Goal: Transaction & Acquisition: Obtain resource

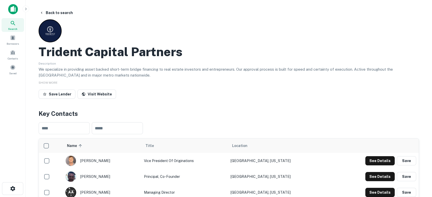
click at [13, 9] on img at bounding box center [13, 9] width 10 height 10
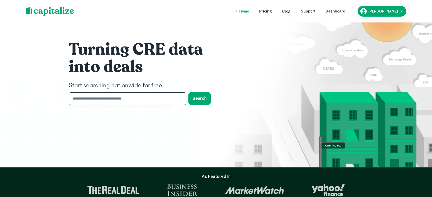
click at [134, 96] on input "text" at bounding box center [126, 98] width 114 height 13
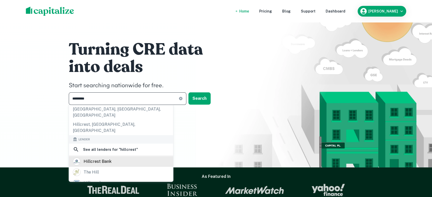
scroll to position [76, 0]
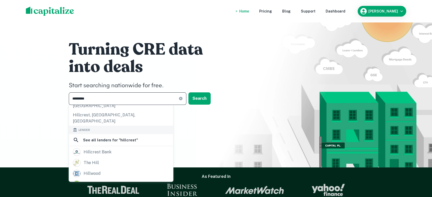
type input "*********"
click at [179, 101] on div "********* ​" at bounding box center [127, 98] width 117 height 13
click at [181, 99] on icon at bounding box center [180, 98] width 3 height 3
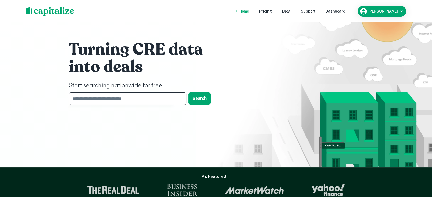
click at [156, 100] on input "text" at bounding box center [126, 98] width 114 height 13
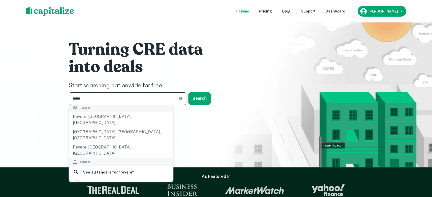
scroll to position [38, 0]
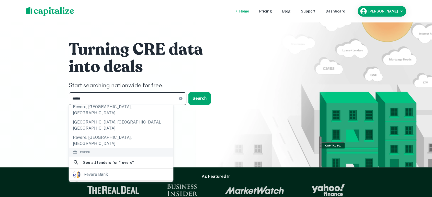
type input "******"
click at [114, 182] on div "revere capital" at bounding box center [121, 186] width 96 height 8
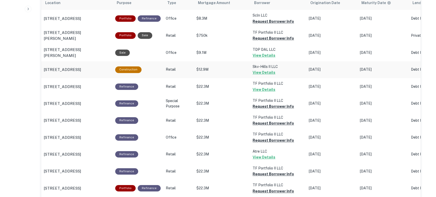
scroll to position [265, 0]
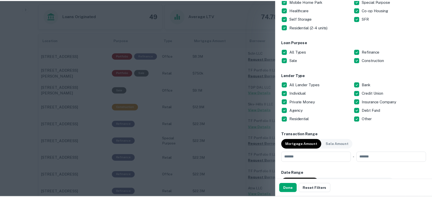
scroll to position [76, 0]
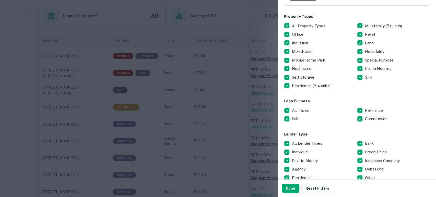
click at [283, 25] on div "Customize data sources and filters All Sources CMBS GSE Location ​ Lender Name …" at bounding box center [357, 90] width 158 height 180
click at [289, 188] on button "Done" at bounding box center [291, 188] width 18 height 9
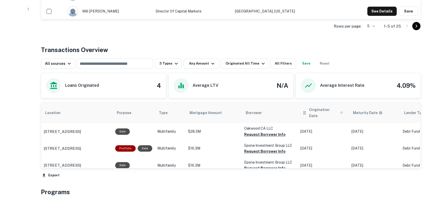
scroll to position [189, 0]
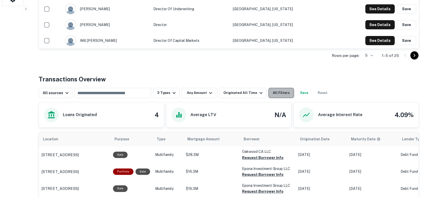
click at [278, 95] on button "All Filters" at bounding box center [281, 93] width 26 height 10
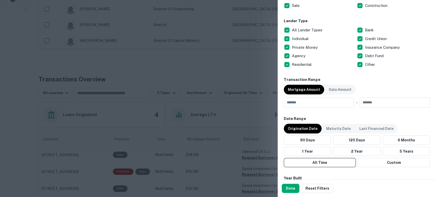
click at [306, 129] on p "Origination Date" at bounding box center [303, 129] width 30 height 6
click at [387, 161] on button "Custom" at bounding box center [394, 162] width 72 height 9
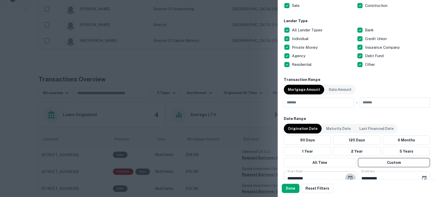
click at [348, 176] on icon "Choose date, selected date is Apr 21, 2025" at bounding box center [350, 178] width 5 height 5
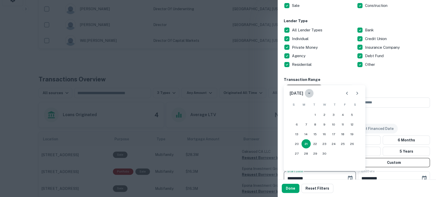
click at [312, 92] on icon "calendar view is open, switch to year view" at bounding box center [309, 93] width 6 height 6
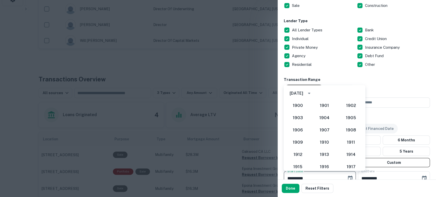
scroll to position [443, 0]
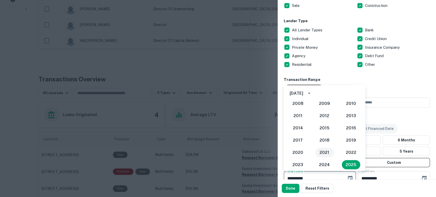
click at [323, 155] on button "2021" at bounding box center [324, 152] width 18 height 9
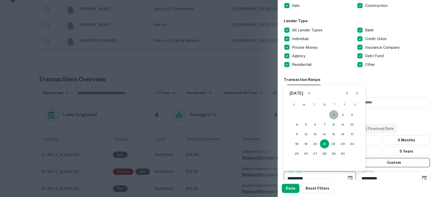
click at [336, 114] on button "1" at bounding box center [333, 114] width 9 height 9
type input "**********"
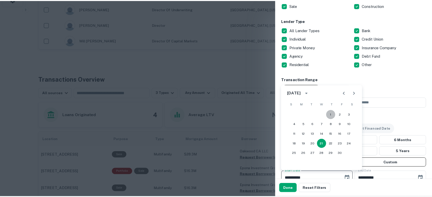
scroll to position [192, 0]
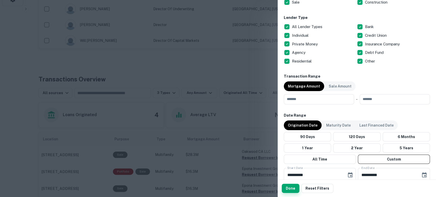
click at [289, 188] on button "Done" at bounding box center [291, 188] width 18 height 9
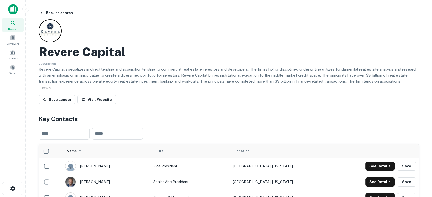
click at [11, 23] on icon at bounding box center [13, 23] width 6 height 6
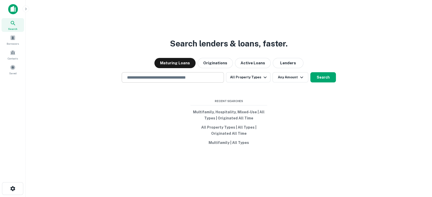
click at [185, 79] on input "text" at bounding box center [173, 78] width 98 height 6
click at [14, 8] on img at bounding box center [13, 9] width 10 height 10
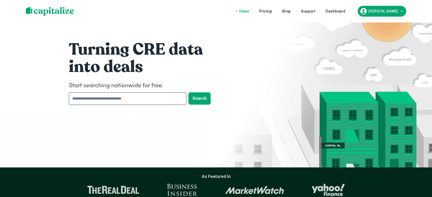
click at [176, 101] on input "text" at bounding box center [126, 98] width 114 height 13
type input "**********"
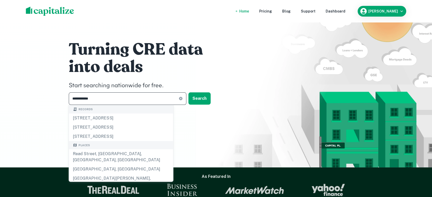
drag, startPoint x: 102, startPoint y: 101, endPoint x: 53, endPoint y: 98, distance: 49.2
click at [53, 98] on div "**********" at bounding box center [216, 84] width 432 height 168
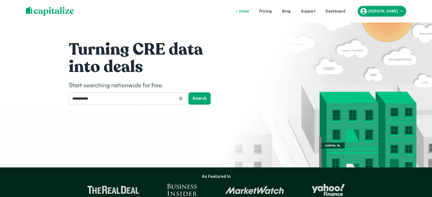
click at [179, 100] on icon at bounding box center [181, 99] width 4 height 4
click at [159, 103] on input "text" at bounding box center [126, 98] width 114 height 13
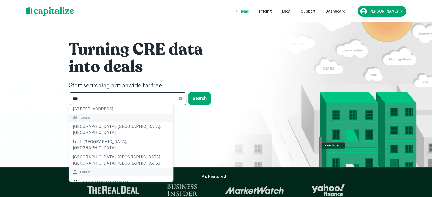
scroll to position [38, 0]
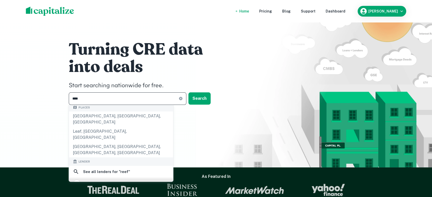
type input "****"
click at [115, 180] on div "reef" at bounding box center [121, 184] width 96 height 8
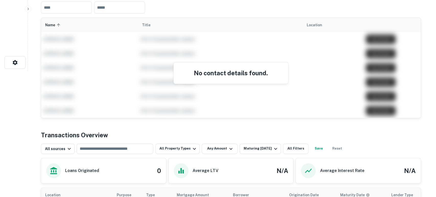
scroll to position [189, 0]
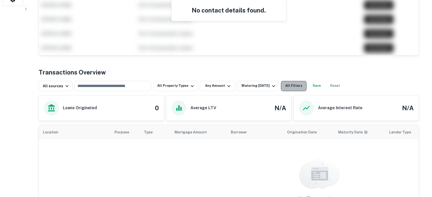
click at [285, 88] on button "All Filters" at bounding box center [294, 86] width 26 height 10
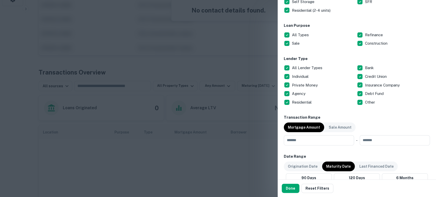
scroll to position [227, 0]
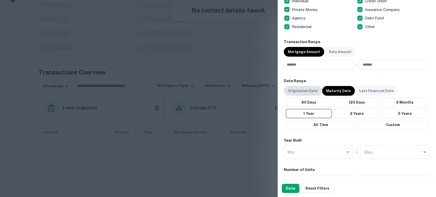
click at [304, 91] on p "Origination Date" at bounding box center [303, 91] width 30 height 6
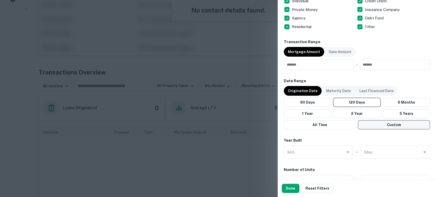
click at [386, 128] on button "Custom" at bounding box center [394, 124] width 72 height 9
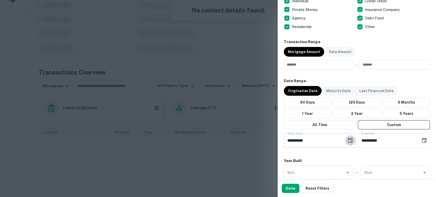
click at [348, 138] on icon "Choose date, selected date is Apr 21, 2025" at bounding box center [350, 140] width 5 height 5
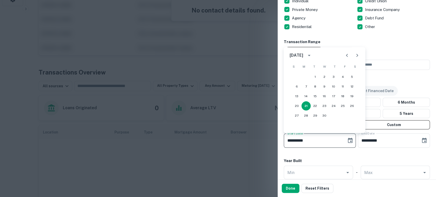
click at [313, 59] on button "calendar view is open, switch to year view" at bounding box center [309, 55] width 9 height 9
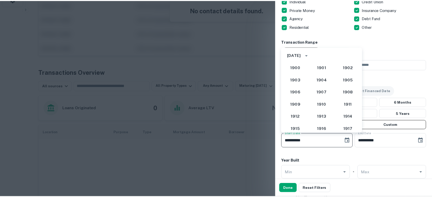
scroll to position [443, 0]
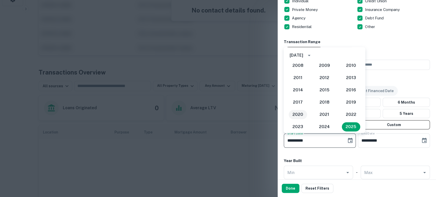
click at [298, 114] on button "2020" at bounding box center [298, 114] width 18 height 9
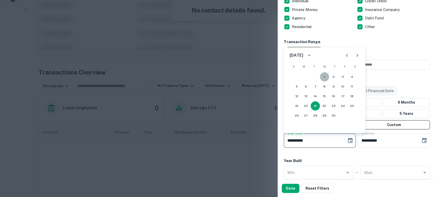
click at [325, 77] on button "1" at bounding box center [324, 76] width 9 height 9
type input "**********"
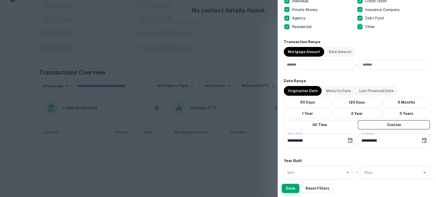
click at [292, 187] on button "Done" at bounding box center [291, 188] width 18 height 9
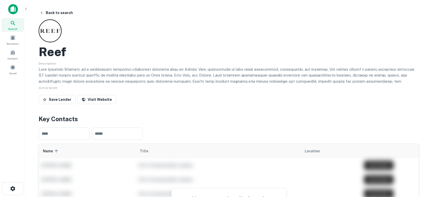
click at [15, 7] on img at bounding box center [13, 9] width 10 height 10
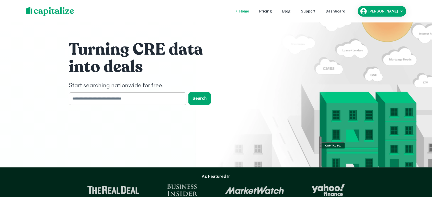
click at [174, 100] on input "text" at bounding box center [126, 98] width 114 height 13
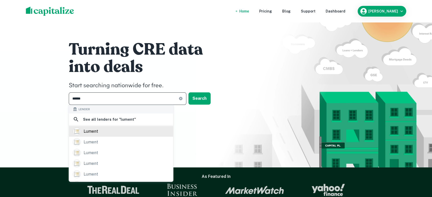
type input "******"
click at [128, 130] on div "lument" at bounding box center [121, 132] width 96 height 8
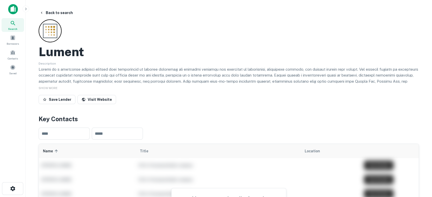
click at [9, 7] on img at bounding box center [13, 9] width 10 height 10
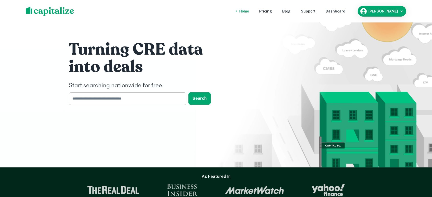
drag, startPoint x: 124, startPoint y: 100, endPoint x: 118, endPoint y: 98, distance: 5.8
click at [124, 100] on input "text" at bounding box center [126, 98] width 114 height 13
type input "**********"
drag, startPoint x: 117, startPoint y: 98, endPoint x: 29, endPoint y: 89, distance: 88.6
click at [53, 99] on div "**********" at bounding box center [216, 84] width 432 height 168
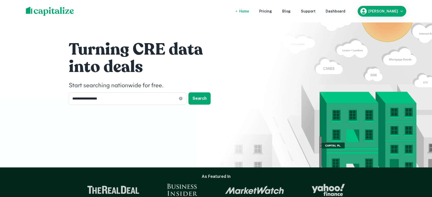
drag, startPoint x: 97, startPoint y: 100, endPoint x: 67, endPoint y: 96, distance: 29.4
click at [70, 97] on input "**********" at bounding box center [124, 98] width 110 height 13
click at [152, 100] on input "text" at bounding box center [126, 98] width 114 height 13
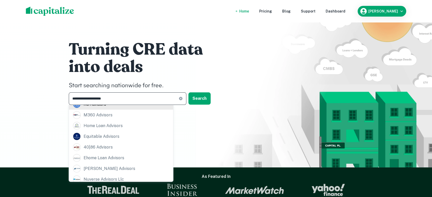
scroll to position [76, 0]
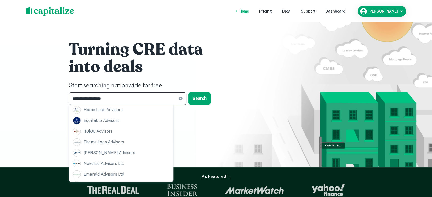
type input "**********"
click at [181, 99] on icon at bounding box center [180, 98] width 3 height 3
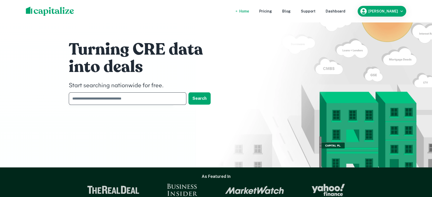
paste input "*****"
type input "*****"
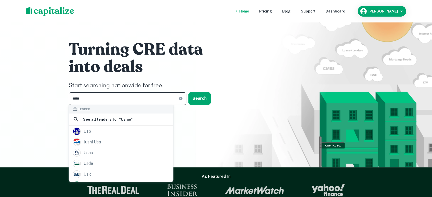
scroll to position [0, 0]
drag, startPoint x: 117, startPoint y: 97, endPoint x: 31, endPoint y: 86, distance: 86.2
click at [38, 89] on div "Turning CRE data into deals Start searching nationwide for free. ***** ​ Search" at bounding box center [216, 84] width 432 height 168
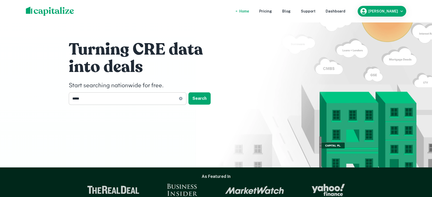
click at [182, 101] on div "***** ​" at bounding box center [127, 98] width 117 height 13
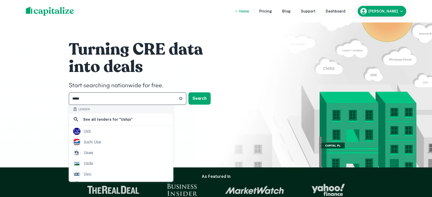
click at [165, 100] on input "*****" at bounding box center [124, 98] width 110 height 13
click at [180, 100] on icon at bounding box center [181, 99] width 4 height 4
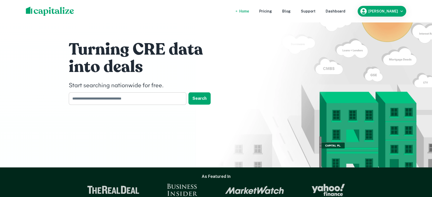
click at [167, 100] on input "text" at bounding box center [126, 98] width 114 height 13
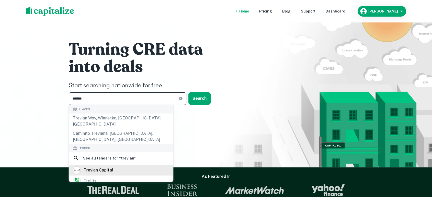
type input "*******"
click at [120, 167] on div "trevian capital" at bounding box center [121, 171] width 96 height 8
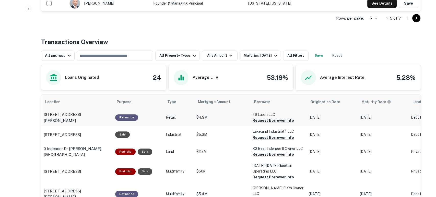
scroll to position [227, 0]
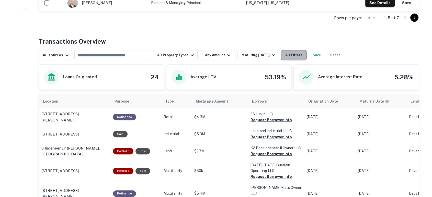
click at [288, 55] on button "All Filters" at bounding box center [294, 55] width 26 height 10
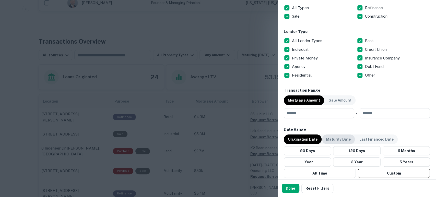
scroll to position [189, 0]
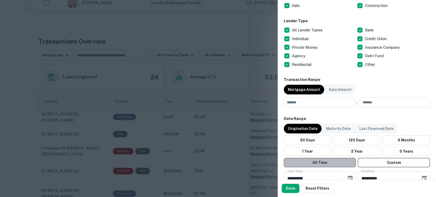
click at [325, 160] on button "All Time" at bounding box center [320, 162] width 72 height 9
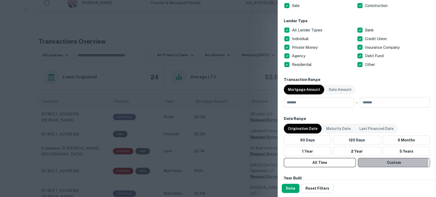
click at [367, 161] on button "Custom" at bounding box center [394, 162] width 72 height 9
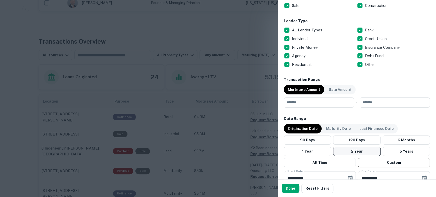
scroll to position [265, 0]
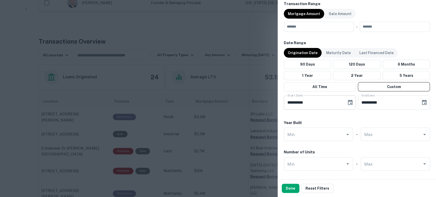
drag, startPoint x: 349, startPoint y: 103, endPoint x: 346, endPoint y: 103, distance: 2.6
click at [348, 103] on icon "Choose date, selected date is Apr 21, 2025" at bounding box center [350, 102] width 5 height 5
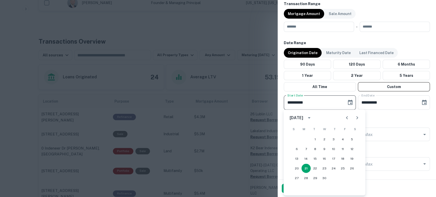
click at [310, 117] on icon "calendar view is open, switch to year view" at bounding box center [309, 117] width 3 height 1
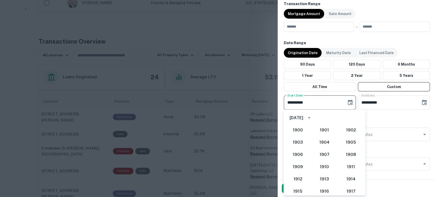
scroll to position [443, 0]
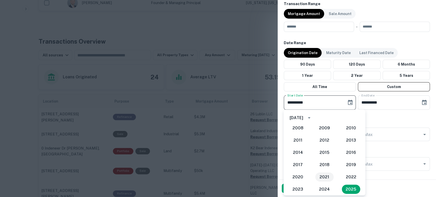
click at [327, 179] on button "2021" at bounding box center [324, 176] width 18 height 9
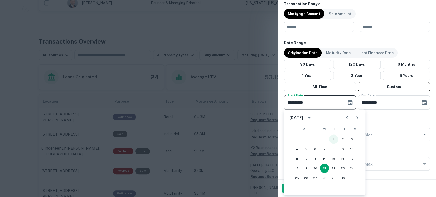
click at [333, 138] on button "1" at bounding box center [333, 139] width 9 height 9
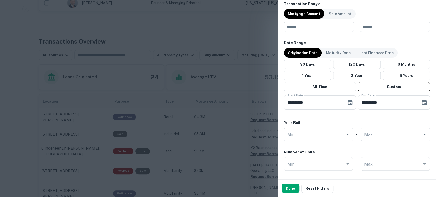
type input "**********"
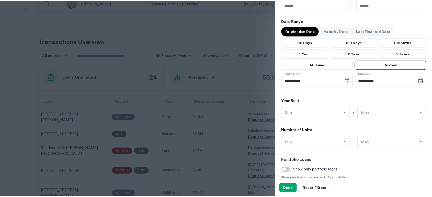
scroll to position [302, 0]
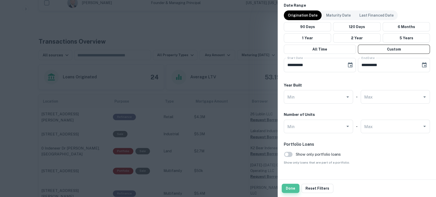
click at [290, 192] on button "Done" at bounding box center [291, 188] width 18 height 9
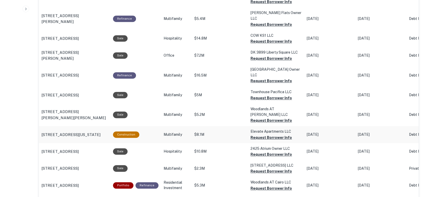
scroll to position [416, 0]
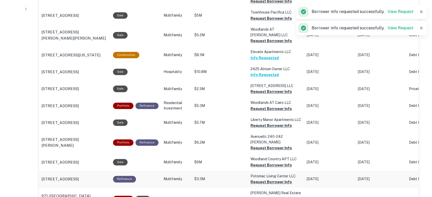
scroll to position [492, 0]
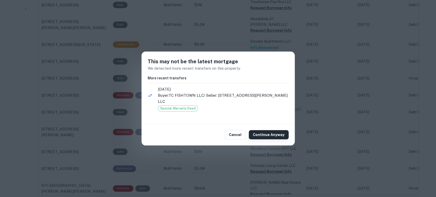
click at [274, 134] on button "Continue Anyway" at bounding box center [269, 134] width 40 height 9
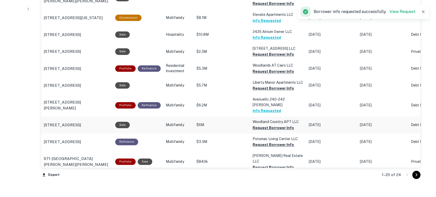
scroll to position [529, 0]
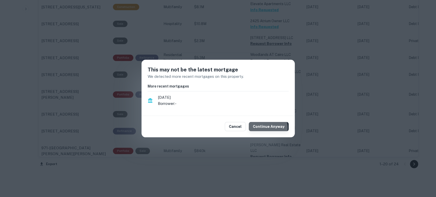
click at [269, 128] on button "Continue Anyway" at bounding box center [269, 126] width 40 height 9
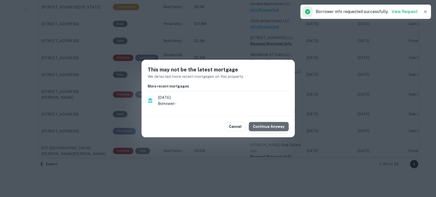
click at [277, 130] on button "Continue Anyway" at bounding box center [269, 126] width 40 height 9
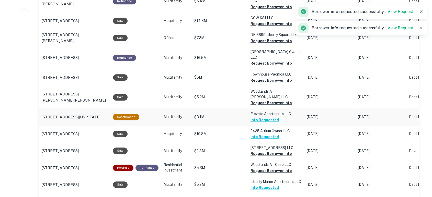
scroll to position [416, 0]
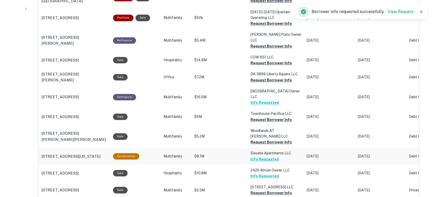
scroll to position [378, 0]
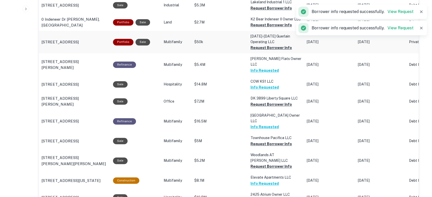
scroll to position [340, 0]
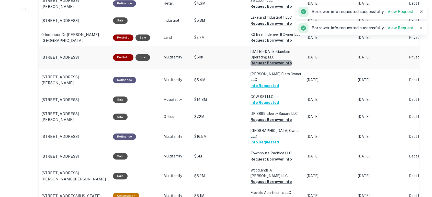
click at [272, 9] on button "Request Borrower Info" at bounding box center [270, 6] width 41 height 6
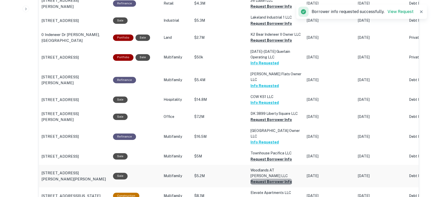
click at [269, 9] on button "Request Borrower Info" at bounding box center [270, 6] width 41 height 6
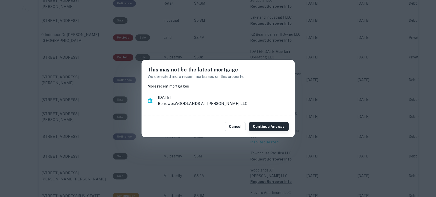
click at [271, 126] on button "Continue Anyway" at bounding box center [269, 126] width 40 height 9
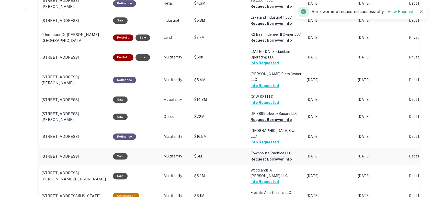
click at [274, 9] on button "Request Borrower Info" at bounding box center [270, 6] width 41 height 6
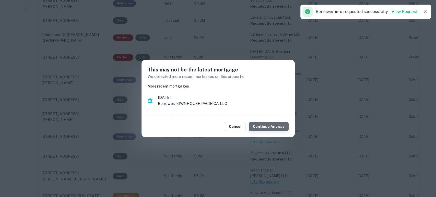
click at [274, 124] on button "Continue Anyway" at bounding box center [269, 126] width 40 height 9
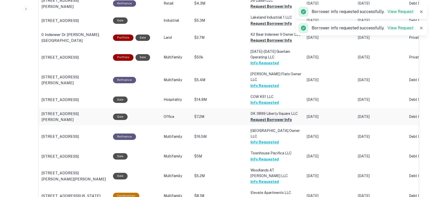
click at [275, 9] on button "Request Borrower Info" at bounding box center [270, 6] width 41 height 6
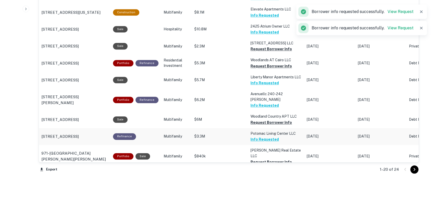
scroll to position [529, 0]
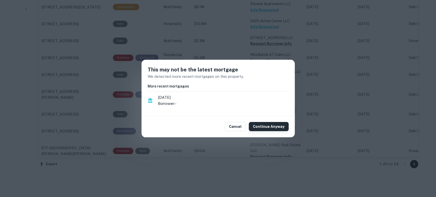
click at [273, 128] on button "Continue Anyway" at bounding box center [269, 126] width 40 height 9
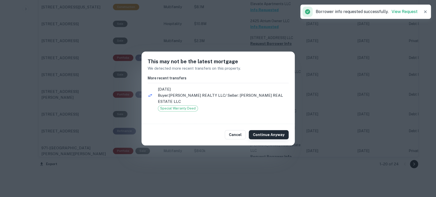
click at [275, 130] on button "Continue Anyway" at bounding box center [269, 134] width 40 height 9
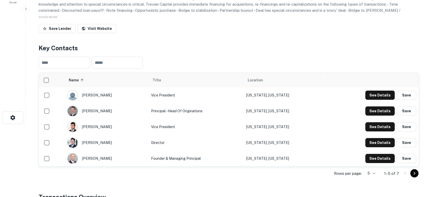
scroll to position [0, 0]
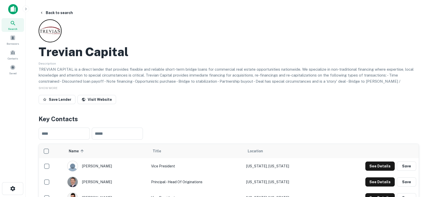
click at [13, 10] on img at bounding box center [13, 9] width 10 height 10
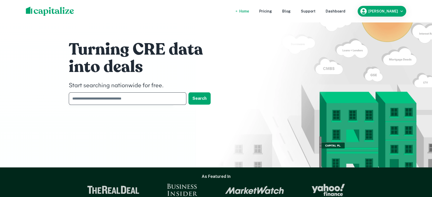
click at [146, 97] on input "text" at bounding box center [126, 98] width 114 height 13
type input "*"
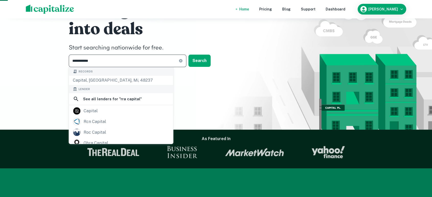
type input "**********"
click at [181, 61] on icon at bounding box center [181, 61] width 4 height 4
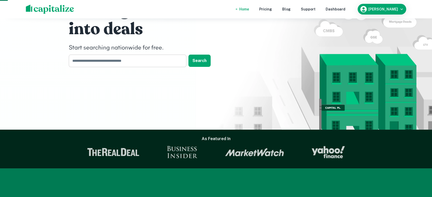
click at [122, 60] on input "text" at bounding box center [126, 61] width 114 height 13
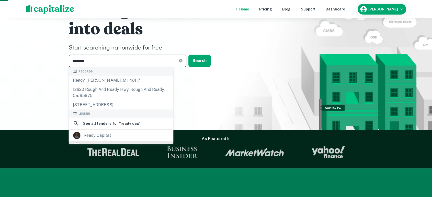
scroll to position [38, 0]
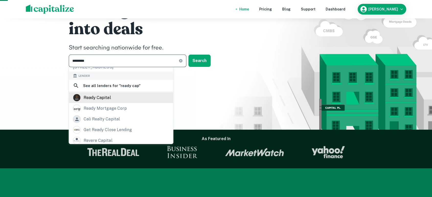
type input "*********"
click at [122, 102] on div "ready capital" at bounding box center [121, 98] width 96 height 8
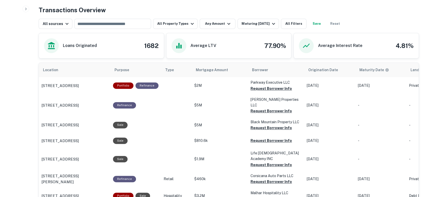
scroll to position [265, 0]
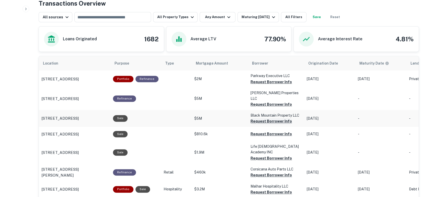
click at [268, 85] on button "Request Borrower Info" at bounding box center [270, 82] width 41 height 6
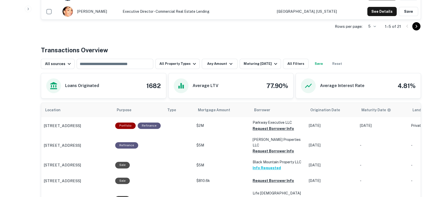
scroll to position [227, 0]
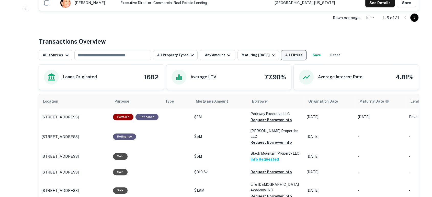
click at [293, 50] on button "All Filters" at bounding box center [294, 55] width 26 height 10
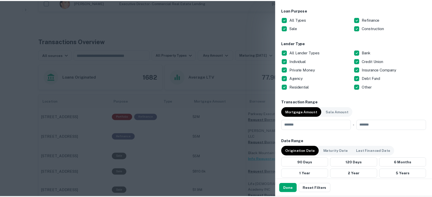
scroll to position [189, 0]
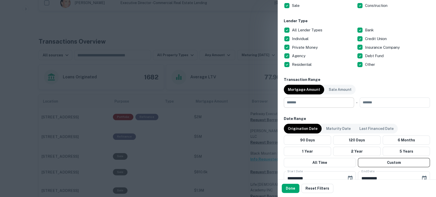
click at [309, 98] on input "number" at bounding box center [317, 103] width 67 height 10
click at [311, 101] on input "number" at bounding box center [317, 103] width 67 height 10
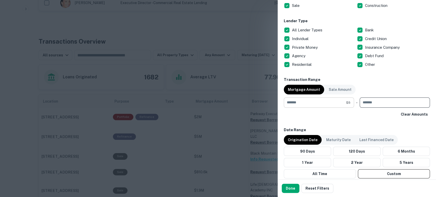
click at [307, 102] on input "*" at bounding box center [315, 103] width 62 height 10
type input "*******"
click at [293, 185] on button "Done" at bounding box center [291, 188] width 18 height 9
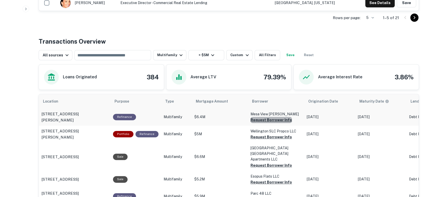
click at [274, 117] on button "Request Borrower Info" at bounding box center [270, 120] width 41 height 6
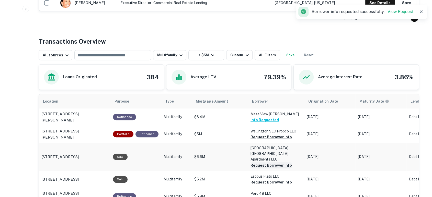
click at [278, 140] on button "Request Borrower Info" at bounding box center [270, 137] width 41 height 6
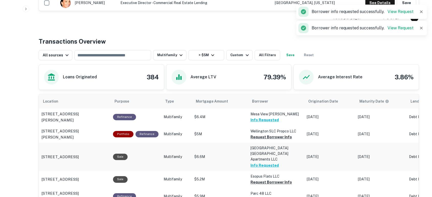
scroll to position [265, 0]
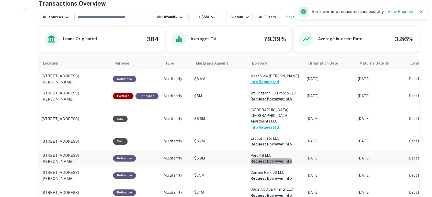
click at [269, 102] on button "Request Borrower Info" at bounding box center [270, 99] width 41 height 6
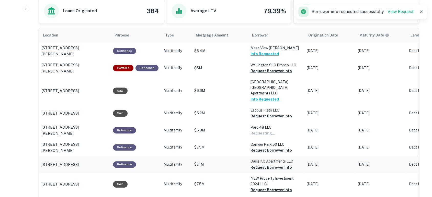
scroll to position [302, 0]
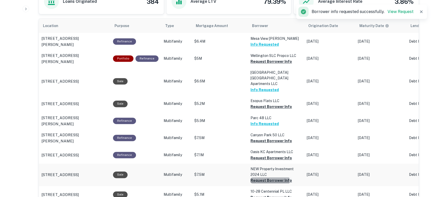
click at [266, 65] on button "Request Borrower Info" at bounding box center [270, 61] width 41 height 6
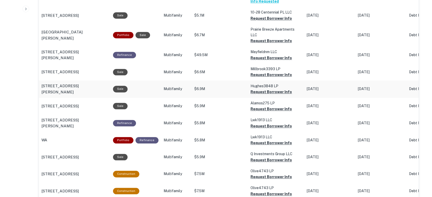
scroll to position [492, 0]
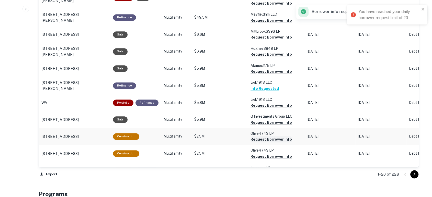
scroll to position [529, 0]
